Goal: Find specific page/section: Find specific page/section

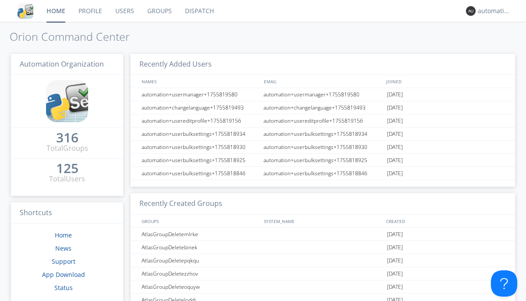
click at [198, 11] on link "Dispatch" at bounding box center [199, 11] width 42 height 22
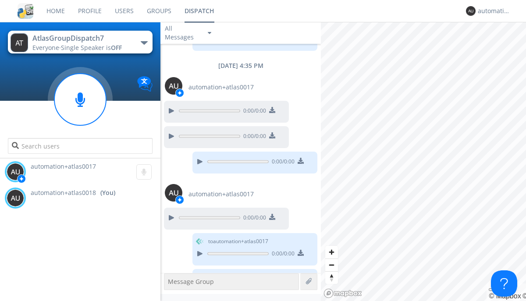
scroll to position [536, 0]
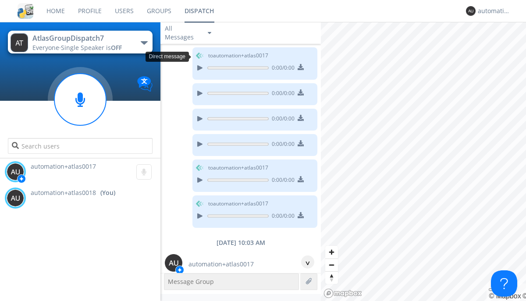
scroll to position [42, 0]
click at [304, 262] on div "^" at bounding box center [307, 261] width 13 height 13
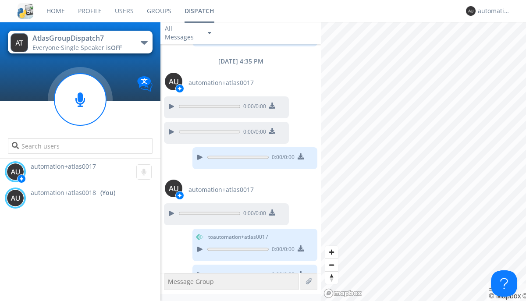
scroll to position [536, 0]
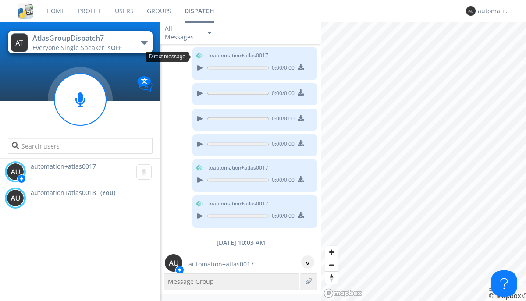
scroll to position [42, 0]
click at [304, 262] on div "^" at bounding box center [307, 261] width 13 height 13
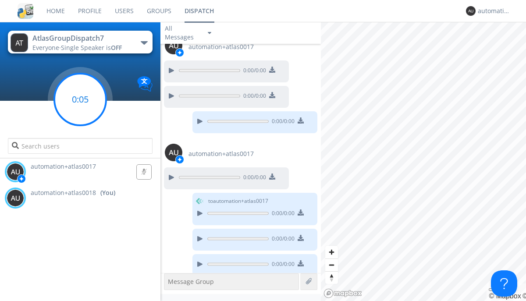
scroll to position [561, 0]
click at [80, 99] on g at bounding box center [80, 100] width 52 height 52
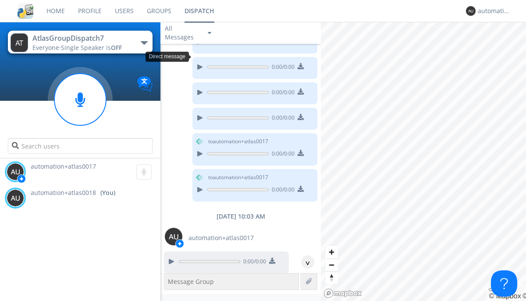
scroll to position [16, 0]
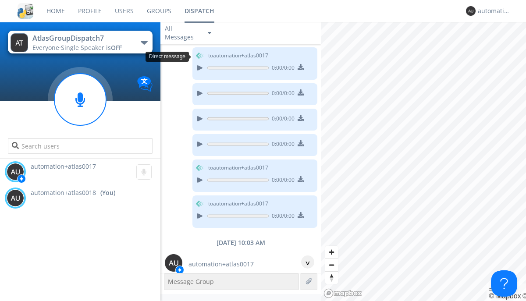
click at [304, 262] on div "^" at bounding box center [307, 261] width 13 height 13
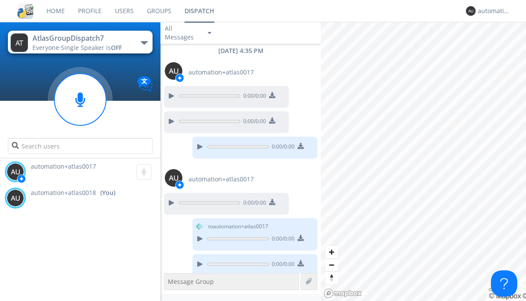
scroll to position [535, 0]
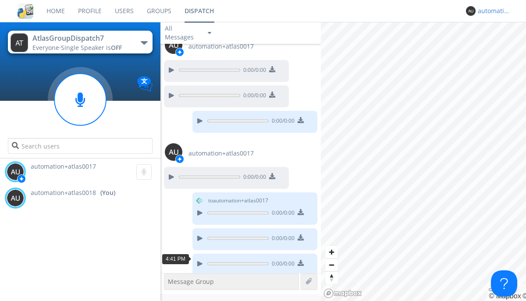
click at [491, 11] on div "automation+atlas0018" at bounding box center [493, 11] width 33 height 9
